Goal: Task Accomplishment & Management: Manage account settings

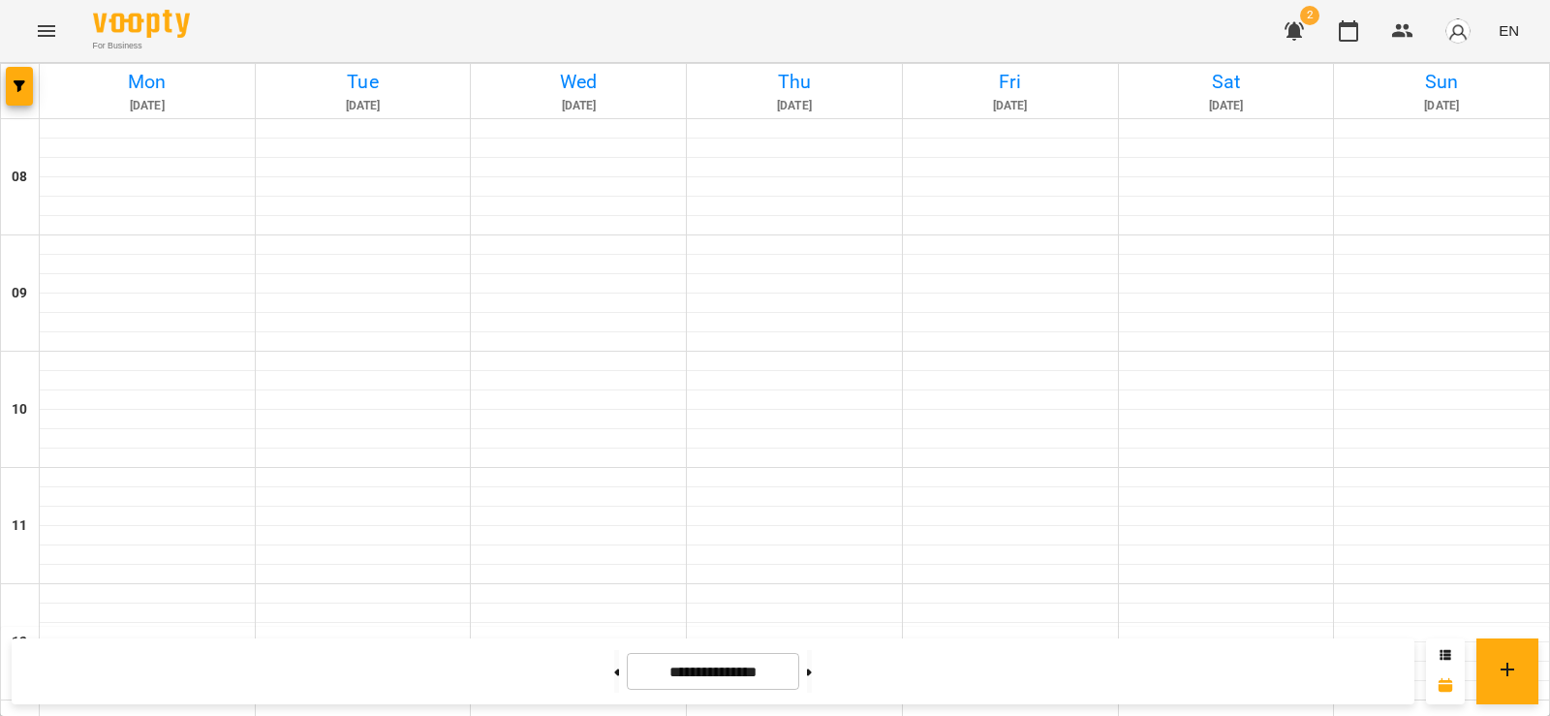
scroll to position [872, 0]
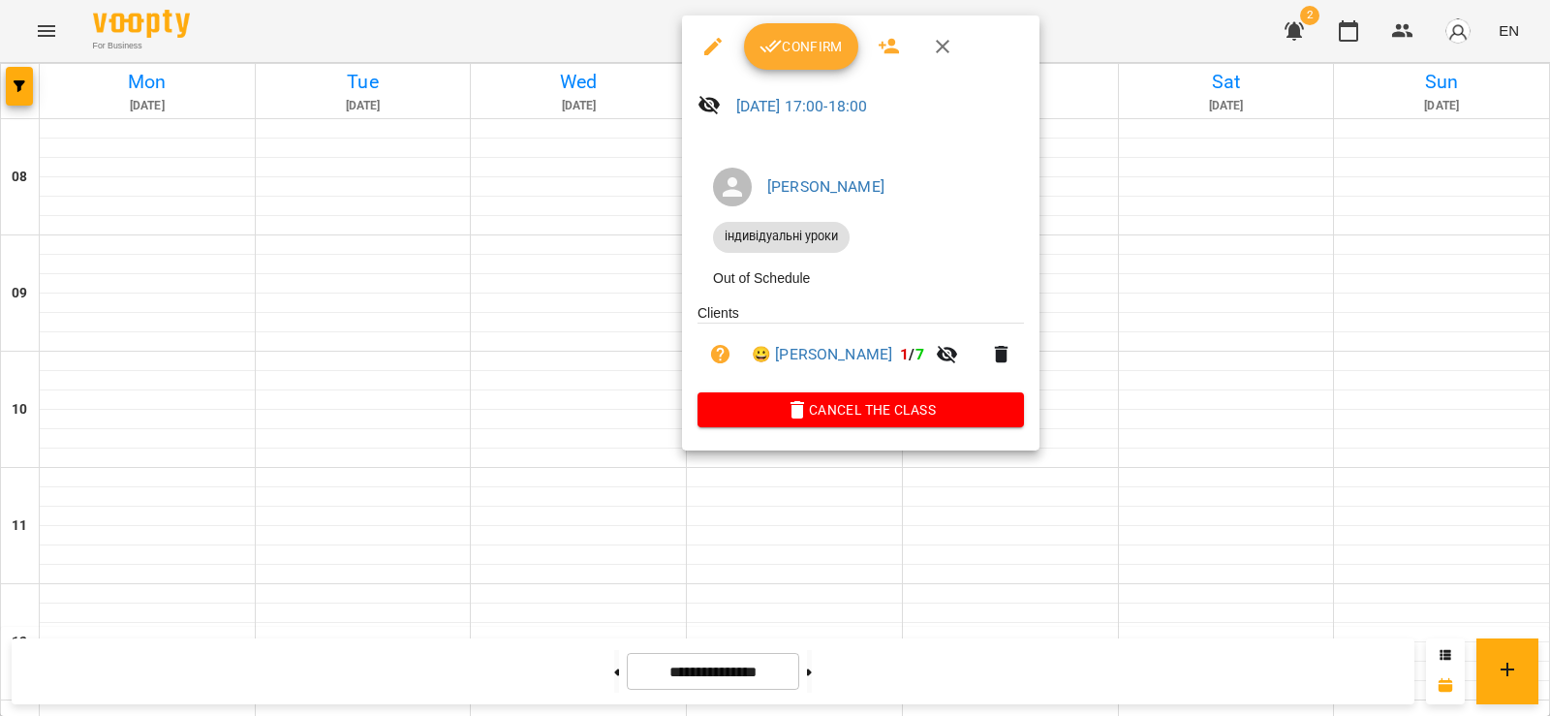
click at [1239, 203] on div at bounding box center [775, 358] width 1550 height 716
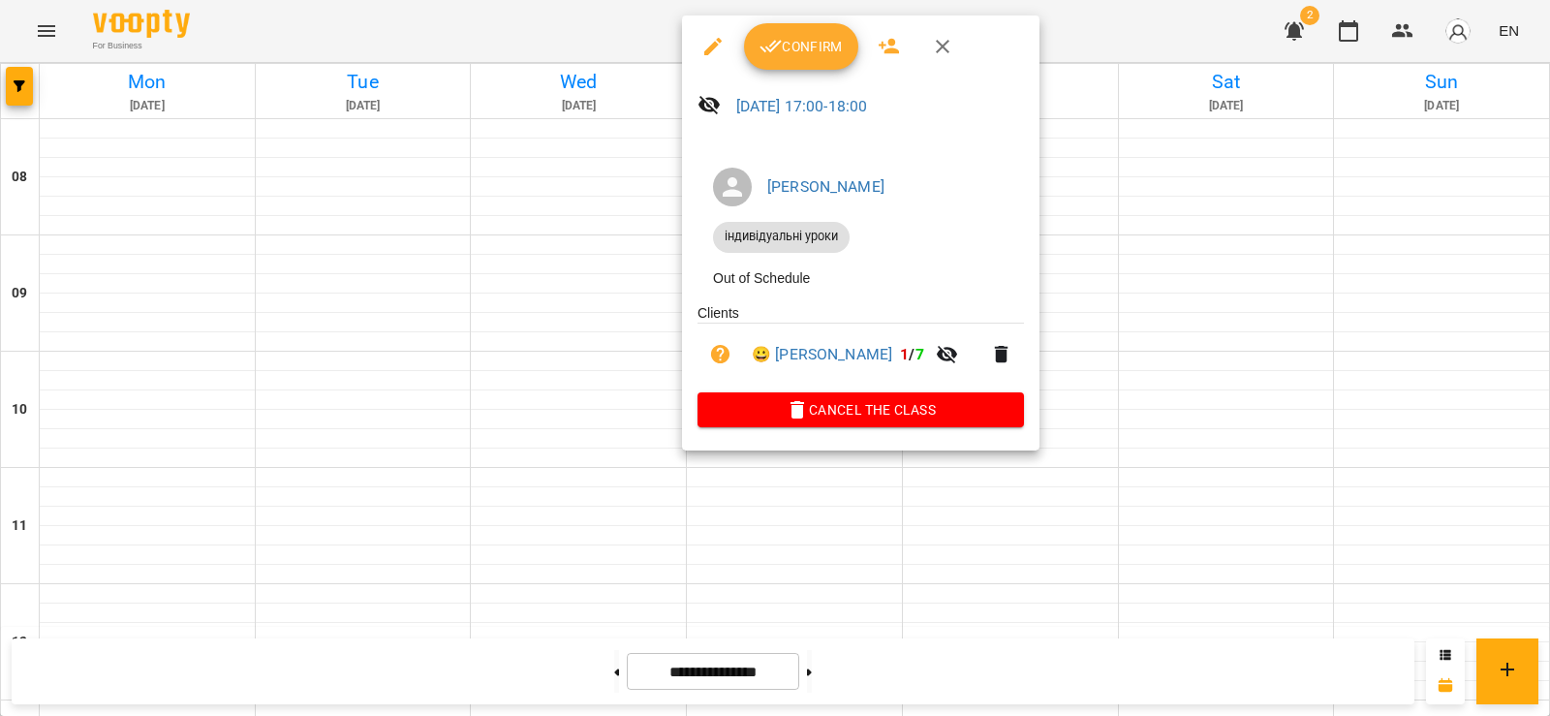
click at [801, 52] on span "Confirm" at bounding box center [801, 46] width 83 height 23
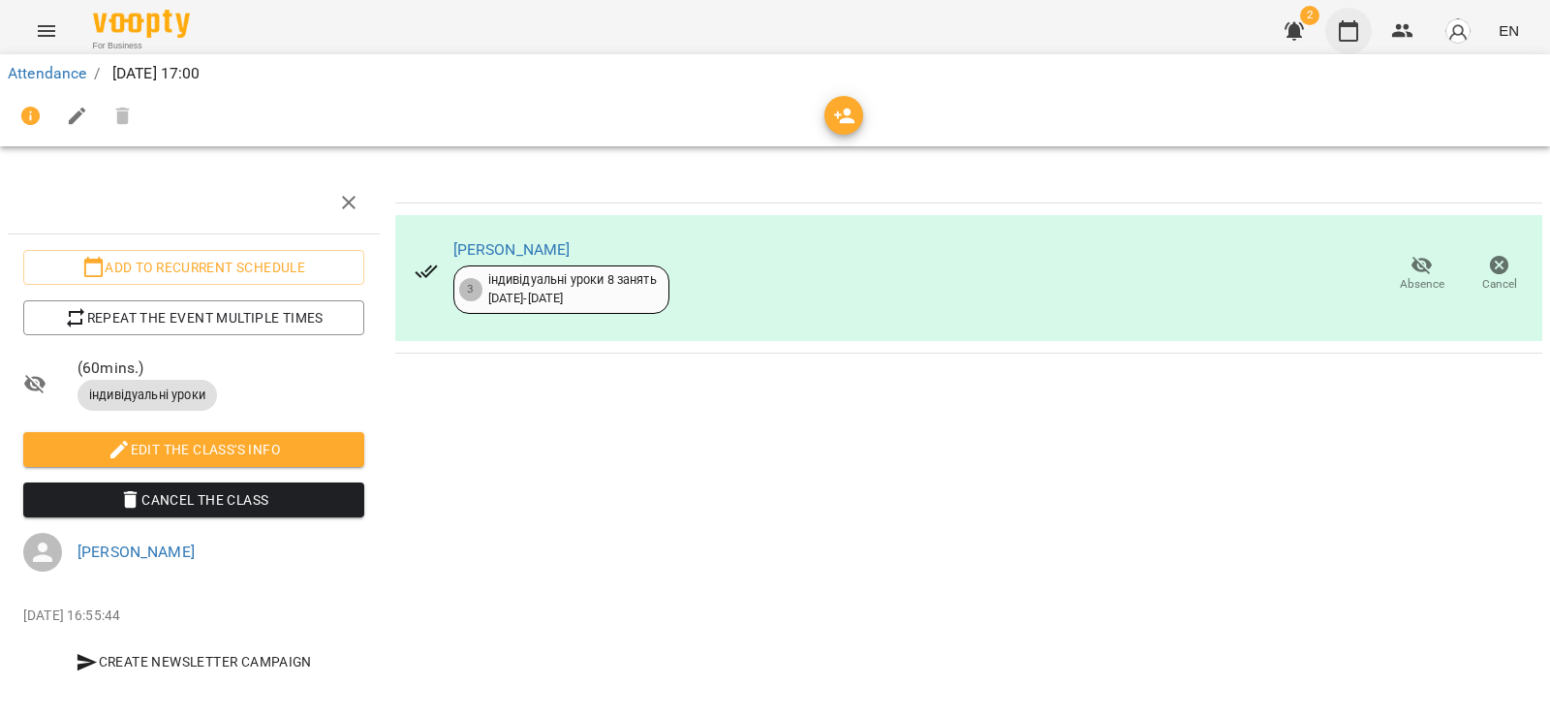
click at [1345, 34] on icon "button" at bounding box center [1348, 30] width 23 height 23
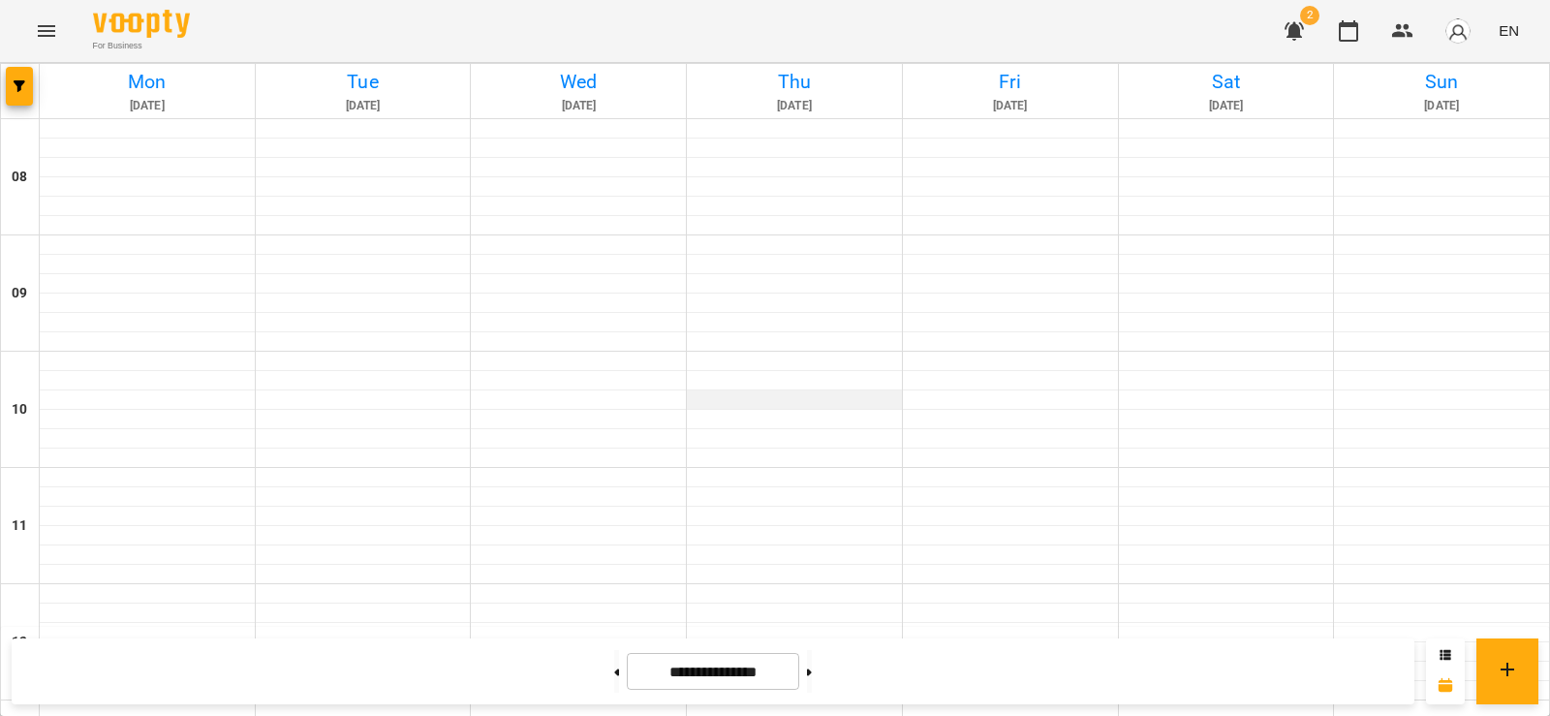
scroll to position [1066, 0]
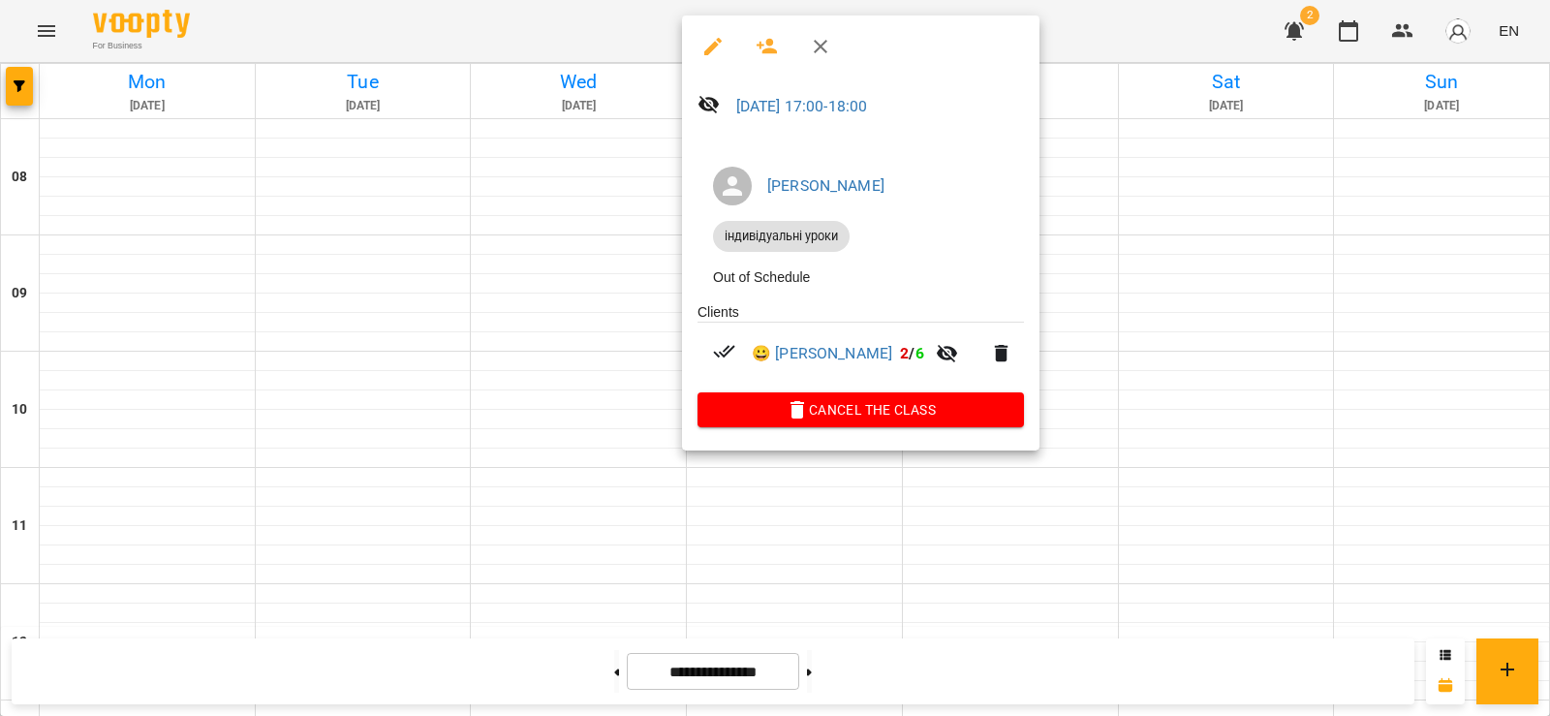
click at [1183, 453] on div at bounding box center [775, 358] width 1550 height 716
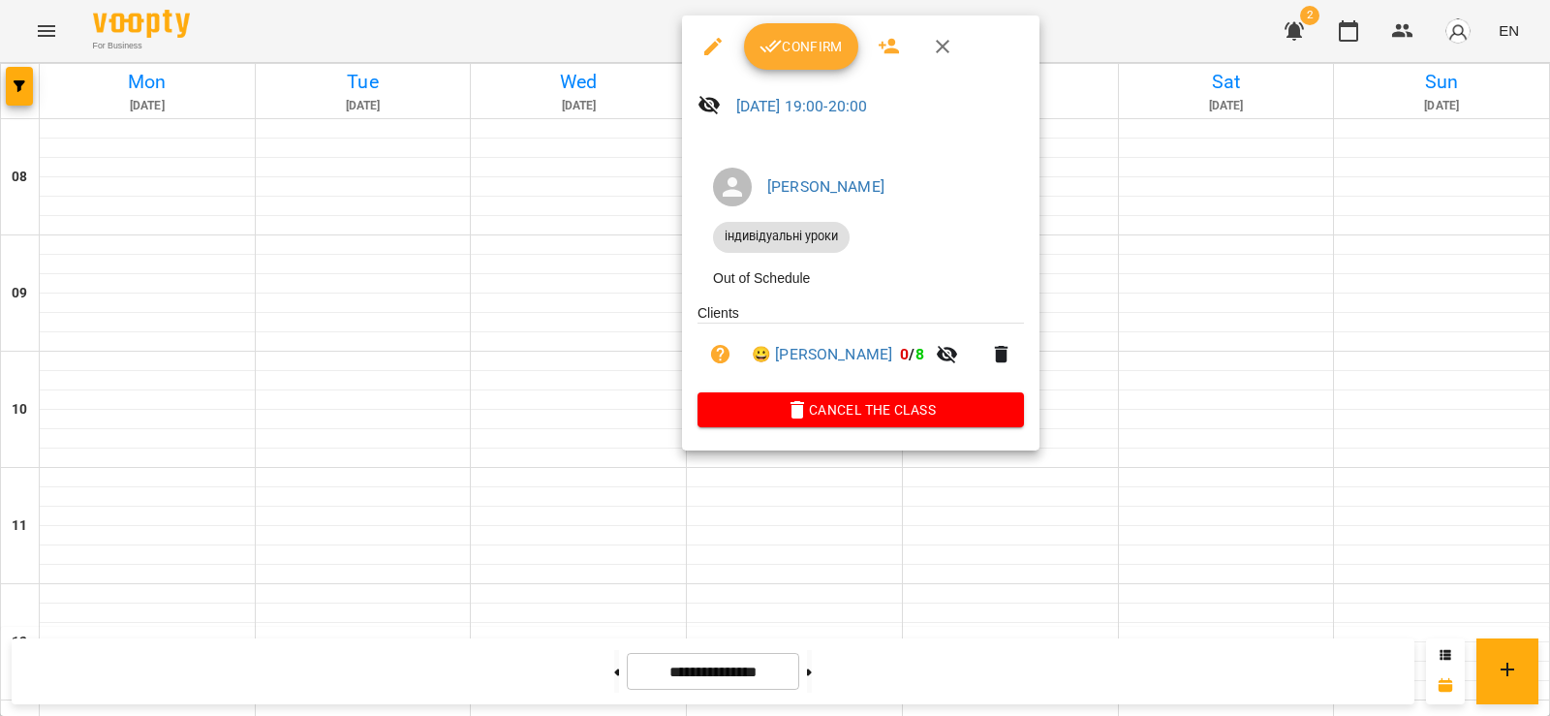
click at [1102, 407] on div at bounding box center [775, 358] width 1550 height 716
